Goal: Use online tool/utility

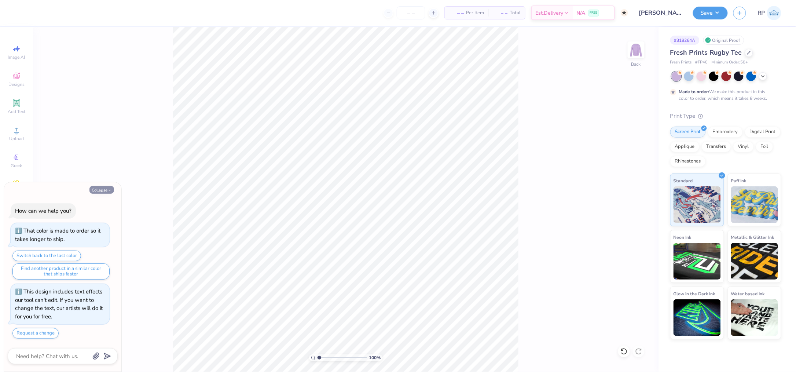
click at [89, 188] on button "Collapse" at bounding box center [101, 190] width 25 height 8
type textarea "x"
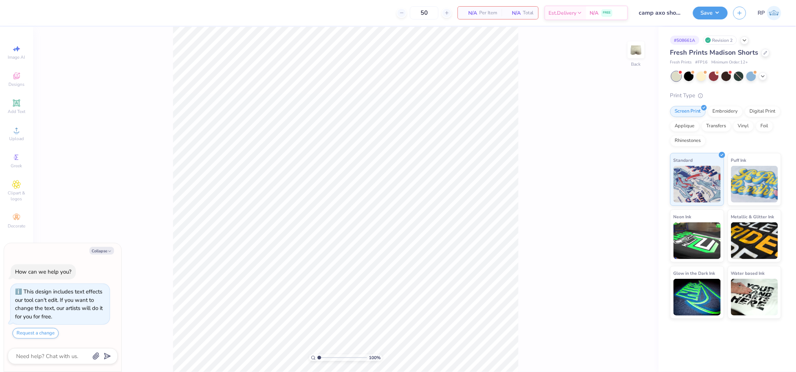
scroll to position [4, 0]
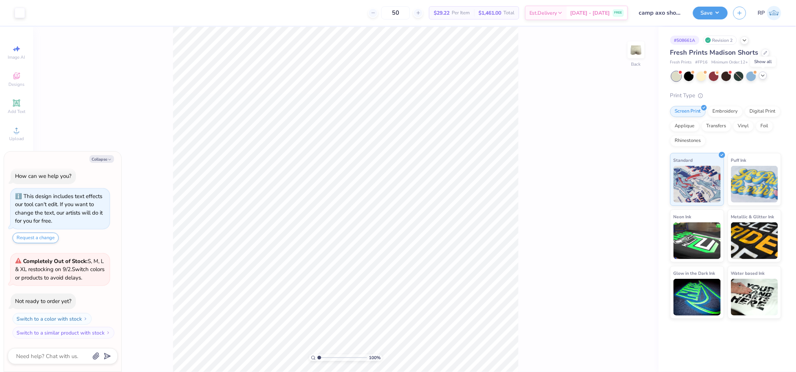
click at [762, 76] on icon at bounding box center [763, 76] width 6 height 6
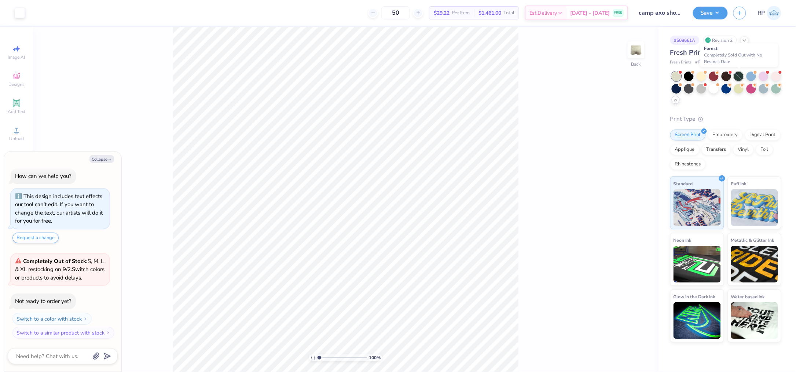
click at [739, 75] on div at bounding box center [739, 76] width 10 height 10
click at [779, 89] on div at bounding box center [776, 88] width 10 height 10
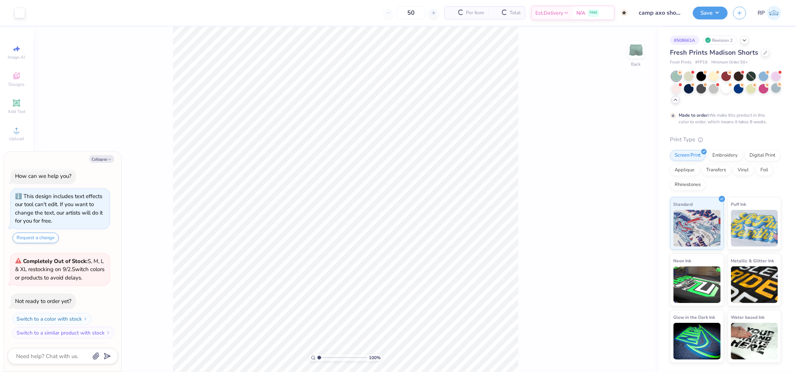
scroll to position [73, 0]
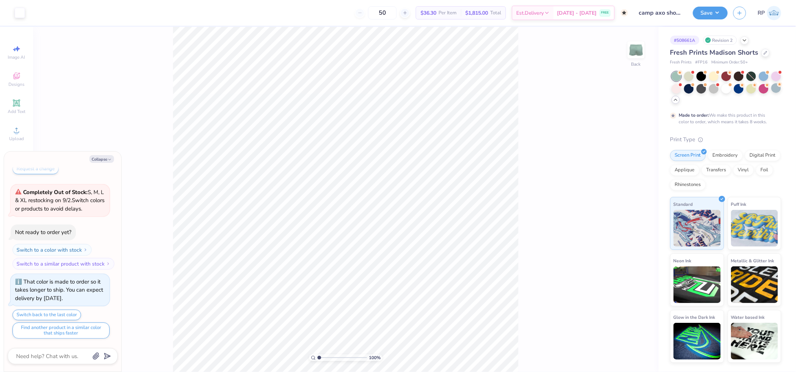
type textarea "x"
